Goal: Task Accomplishment & Management: Manage account settings

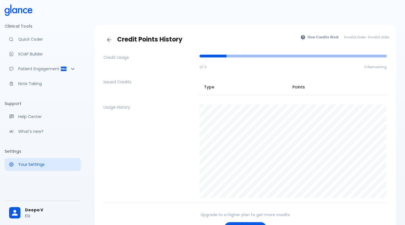
scroll to position [6, 0]
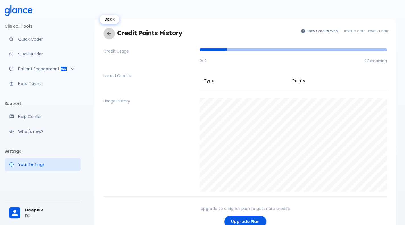
click at [111, 35] on icon "Back" at bounding box center [109, 33] width 7 height 7
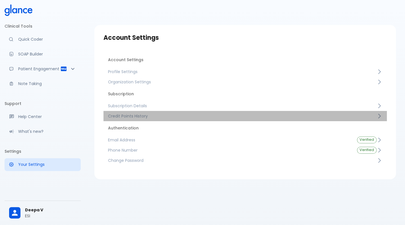
click at [150, 112] on link "Credit Points History" at bounding box center [244, 116] width 283 height 10
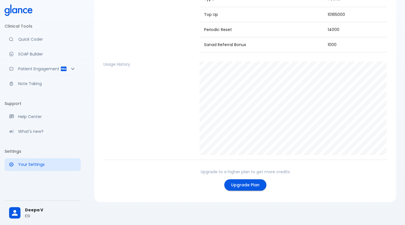
scroll to position [89, 0]
